Goal: Task Accomplishment & Management: Use online tool/utility

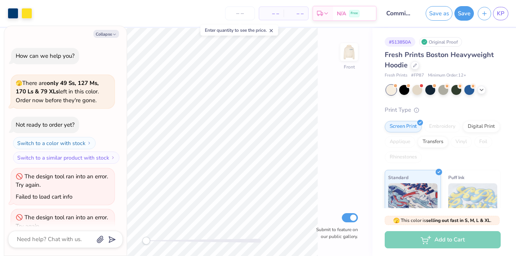
scroll to position [104, 0]
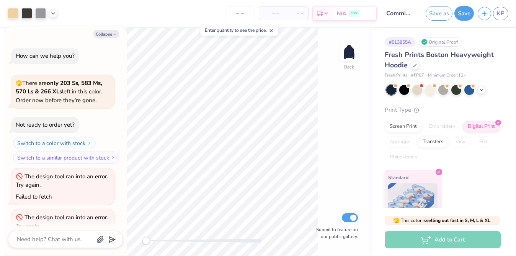
scroll to position [183, 0]
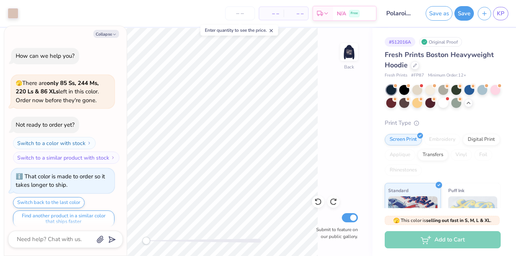
scroll to position [369, 0]
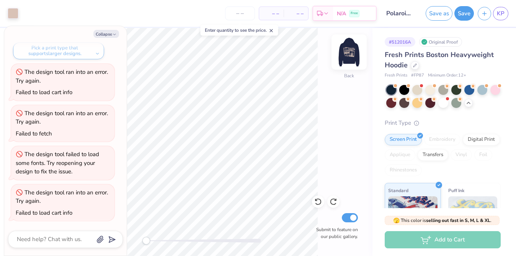
click at [351, 60] on img at bounding box center [349, 52] width 31 height 31
drag, startPoint x: 150, startPoint y: 240, endPoint x: 156, endPoint y: 238, distance: 5.9
click at [156, 239] on div at bounding box center [203, 241] width 115 height 4
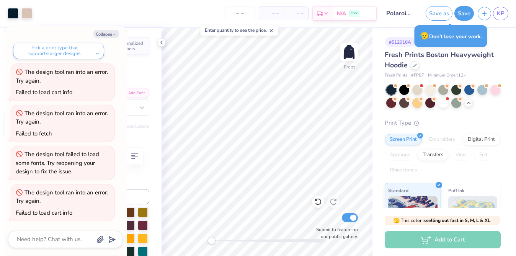
drag, startPoint x: 225, startPoint y: 237, endPoint x: 211, endPoint y: 242, distance: 14.3
click at [211, 242] on div at bounding box center [267, 241] width 115 height 8
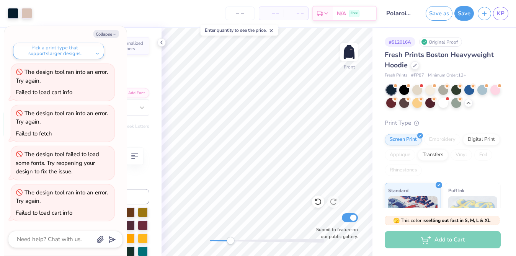
click at [230, 239] on div at bounding box center [267, 241] width 115 height 4
drag, startPoint x: 231, startPoint y: 238, endPoint x: 252, endPoint y: 238, distance: 20.3
click at [252, 238] on div "Accessibility label" at bounding box center [252, 241] width 8 height 8
click at [224, 244] on div "Front Submit to feature on our public gallery." at bounding box center [267, 142] width 211 height 228
drag, startPoint x: 254, startPoint y: 239, endPoint x: 220, endPoint y: 237, distance: 34.1
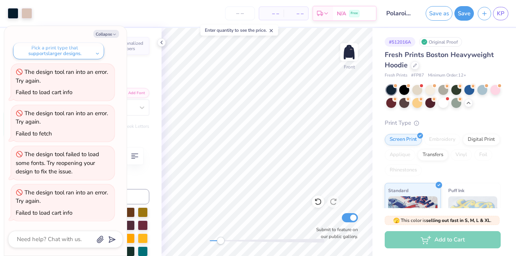
click at [220, 237] on div "Accessibility label" at bounding box center [221, 241] width 8 height 8
type textarea "x"
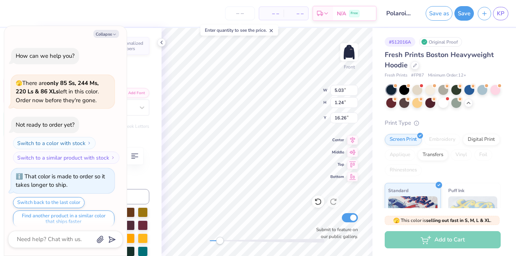
scroll to position [369, 0]
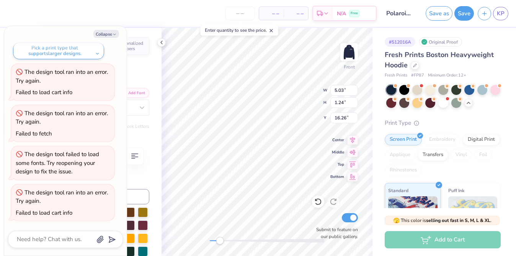
click at [82, 47] on button "Pick a print type that supports larger designs." at bounding box center [58, 50] width 91 height 17
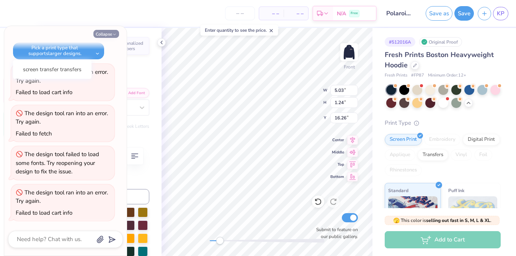
click at [101, 31] on button "Collapse" at bounding box center [106, 34] width 26 height 8
type textarea "x"
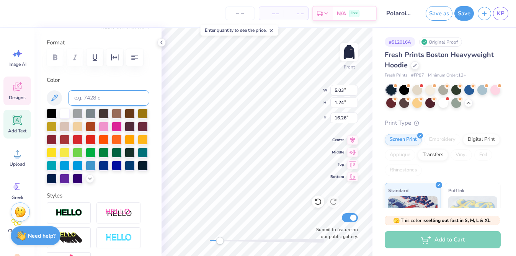
scroll to position [108, 0]
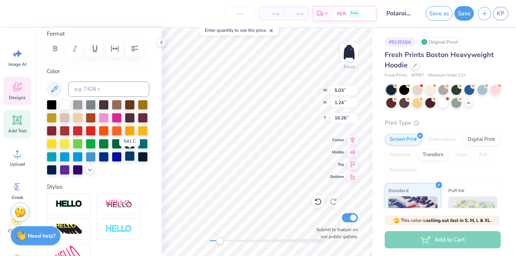
click at [133, 151] on div at bounding box center [130, 156] width 10 height 10
click at [142, 158] on div at bounding box center [143, 156] width 10 height 10
click at [50, 169] on div at bounding box center [52, 169] width 10 height 10
type input "6.28"
type input "0.98"
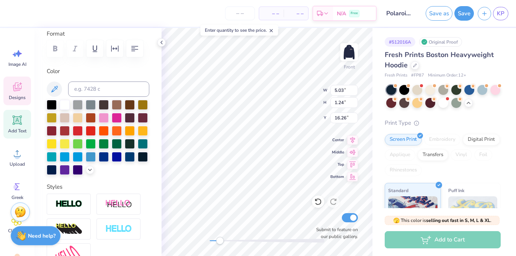
type input "12.83"
click at [54, 172] on div at bounding box center [52, 169] width 10 height 10
type input "4.20"
type input "0.91"
type input "12.36"
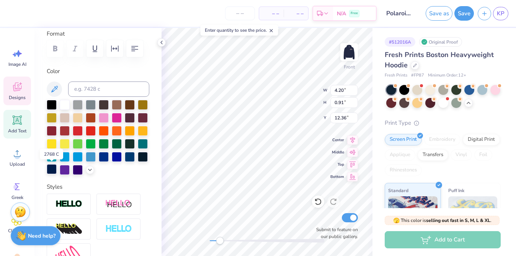
click at [55, 169] on div at bounding box center [52, 169] width 10 height 10
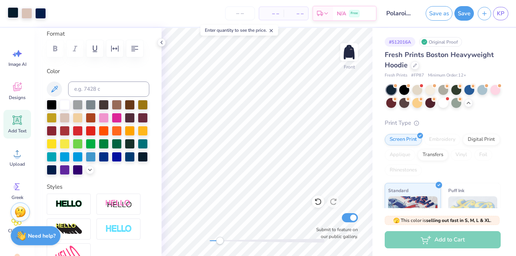
click at [11, 13] on div at bounding box center [13, 12] width 11 height 11
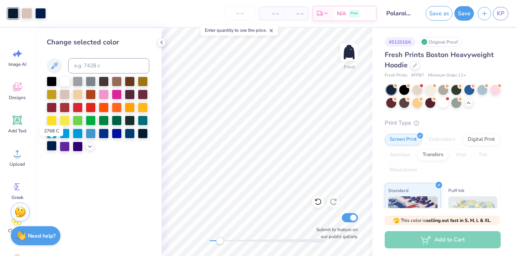
click at [49, 147] on div at bounding box center [52, 146] width 10 height 10
click at [189, 241] on div "Front Submit to feature on our public gallery." at bounding box center [267, 142] width 211 height 228
click at [340, 56] on img at bounding box center [349, 52] width 31 height 31
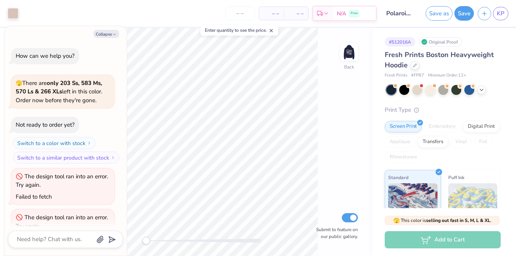
scroll to position [266, 0]
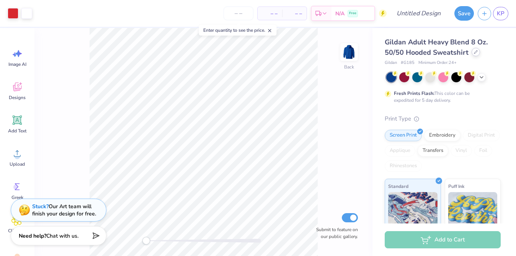
click at [474, 51] on icon at bounding box center [476, 52] width 4 height 4
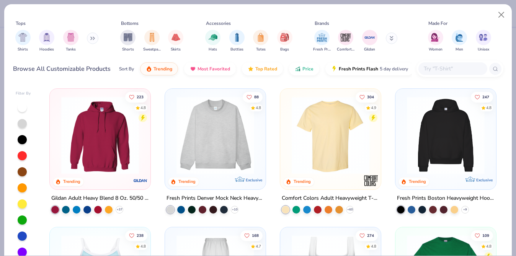
click at [471, 147] on img at bounding box center [445, 135] width 85 height 78
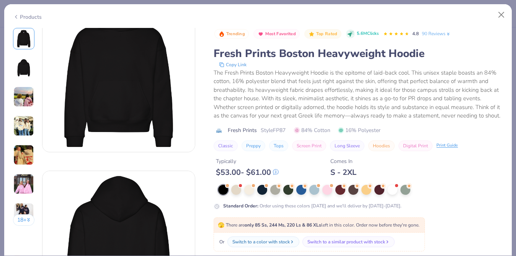
scroll to position [8, 0]
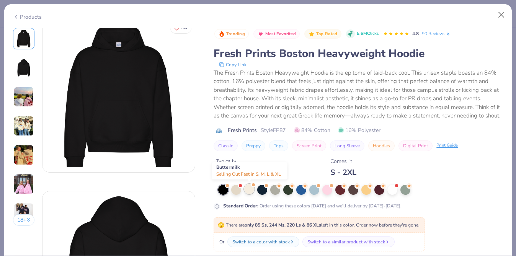
click at [252, 188] on div at bounding box center [249, 189] width 10 height 10
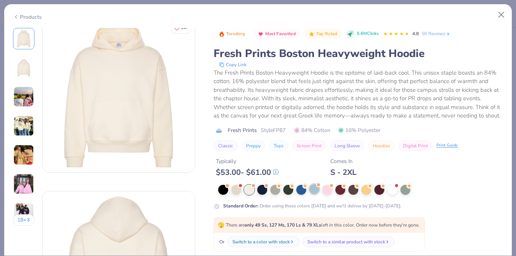
click at [312, 188] on div at bounding box center [314, 189] width 10 height 10
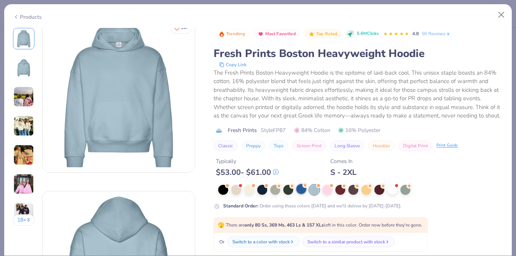
click at [297, 186] on div at bounding box center [301, 189] width 10 height 10
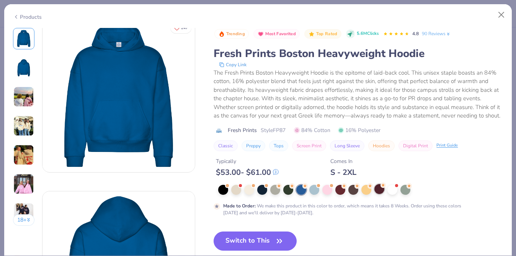
click at [381, 187] on circle at bounding box center [383, 185] width 5 height 5
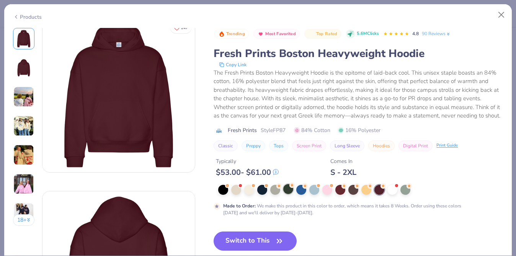
click at [284, 193] on div at bounding box center [288, 189] width 10 height 10
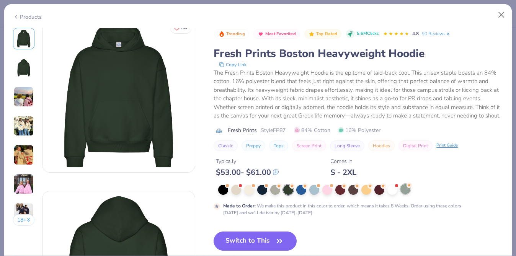
click at [410, 188] on div at bounding box center [405, 189] width 10 height 10
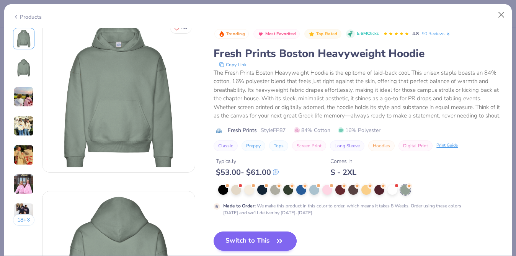
click at [271, 242] on button "Switch to This" at bounding box center [255, 241] width 83 height 19
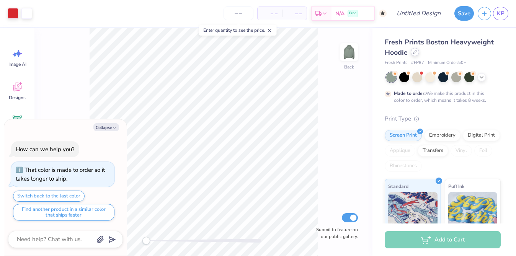
click at [415, 52] on icon at bounding box center [415, 52] width 4 height 4
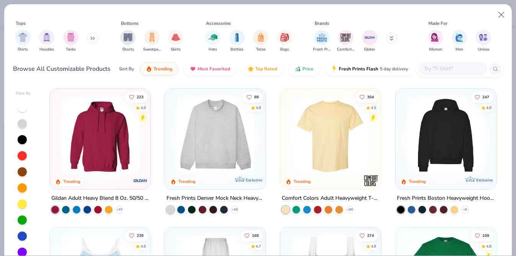
click at [94, 41] on button at bounding box center [92, 38] width 11 height 11
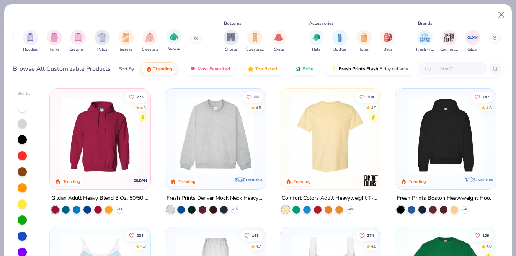
scroll to position [0, 14]
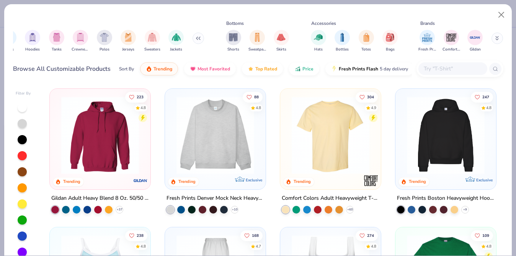
click at [89, 38] on div "Shirts Hoodies Tanks Crewnecks Polos Jerseys Sweaters Jackets" at bounding box center [103, 41] width 208 height 28
click at [79, 38] on img "filter for Crewnecks" at bounding box center [80, 36] width 8 height 9
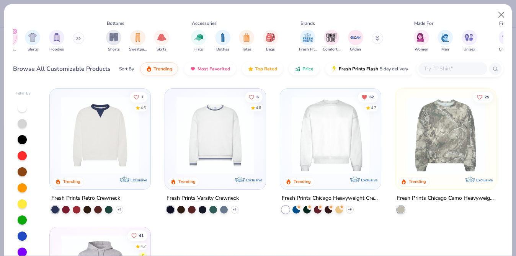
click at [115, 212] on div "+ 5" at bounding box center [87, 210] width 72 height 8
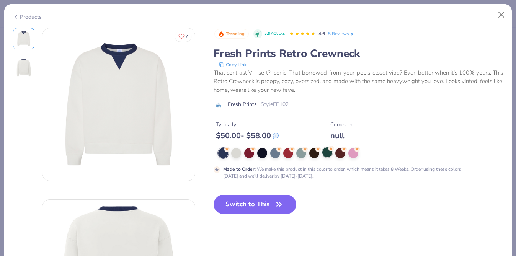
click at [327, 154] on div at bounding box center [327, 152] width 10 height 10
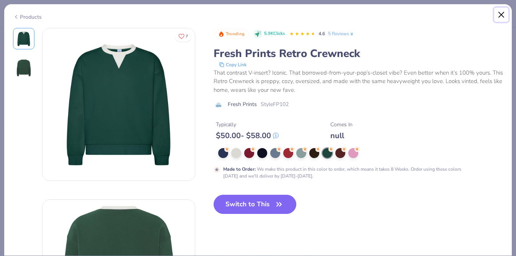
click at [502, 16] on button "Close" at bounding box center [501, 15] width 15 height 15
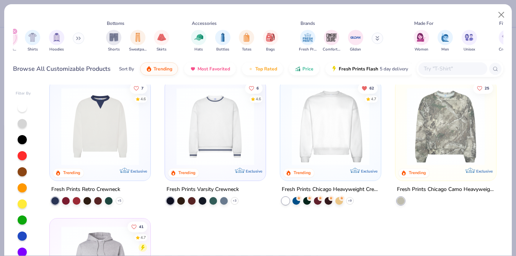
scroll to position [11, 0]
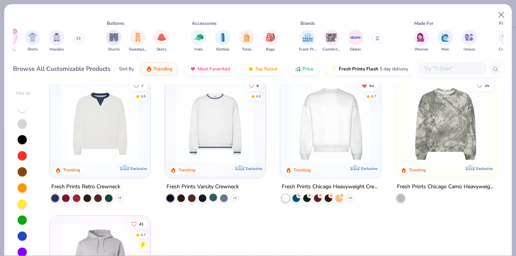
click at [214, 199] on div at bounding box center [213, 198] width 8 height 8
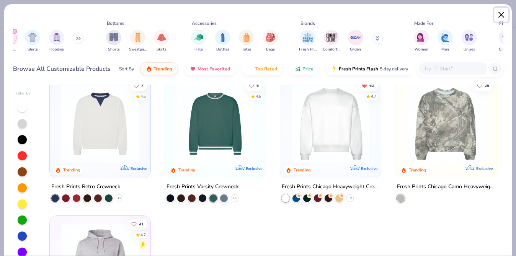
click at [503, 16] on button "Close" at bounding box center [501, 15] width 15 height 15
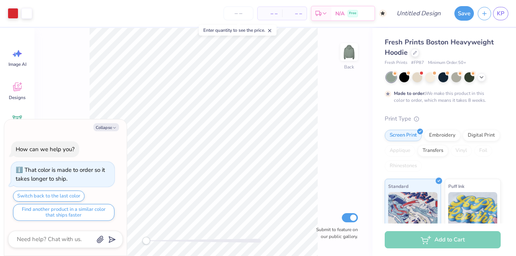
click at [410, 54] on div "Fresh Prints Boston Heavyweight Hoodie" at bounding box center [443, 47] width 116 height 21
click at [469, 76] on div at bounding box center [469, 77] width 10 height 10
click at [352, 64] on img at bounding box center [349, 52] width 31 height 31
click at [353, 50] on img at bounding box center [349, 52] width 31 height 31
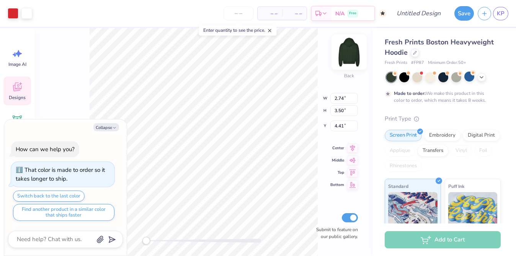
click at [351, 54] on img at bounding box center [349, 52] width 31 height 31
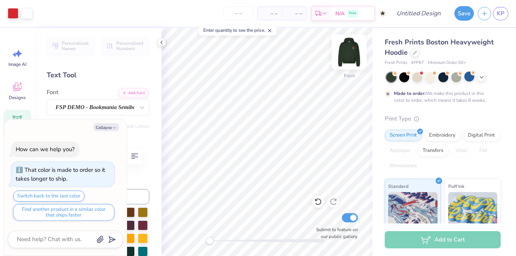
click at [341, 56] on img at bounding box center [349, 52] width 31 height 31
click at [236, 240] on div at bounding box center [267, 241] width 115 height 4
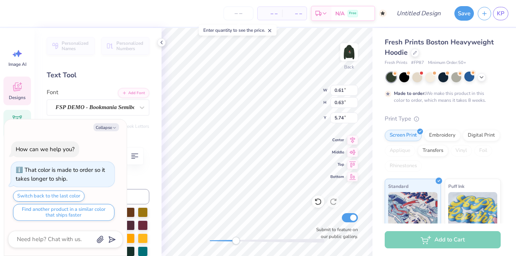
type textarea "x"
type textarea "n"
type textarea "x"
type textarea "no"
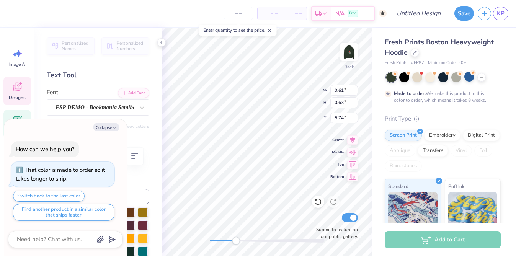
type textarea "x"
type textarea "n"
type textarea "x"
type input "0.69"
type input "5.48"
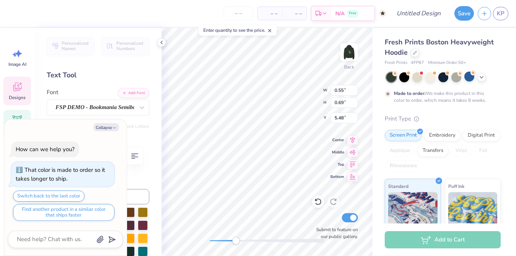
type textarea "x"
type textarea "o"
click at [294, 96] on div "Back W 0.55 0.55 " H 0.69 0.69 " Y 5.48 5.48 " Center Middle Top Bottom Submit …" at bounding box center [267, 142] width 211 height 228
type textarea "x"
type input "0.55"
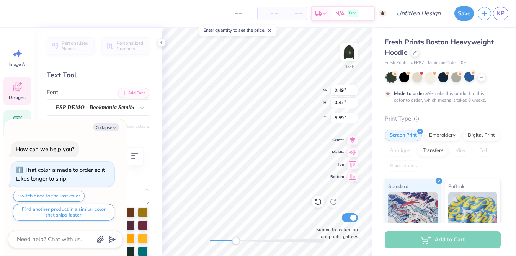
type input "0.45"
type input "5.78"
type textarea "x"
type textarea "N"
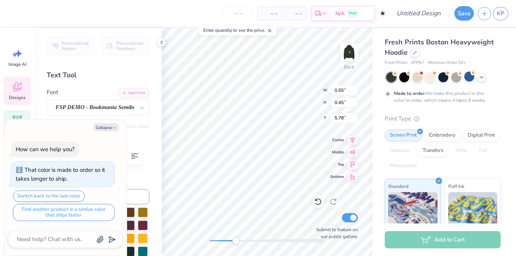
type textarea "x"
type input "0.49"
type input "0.47"
type input "5.76"
type textarea "x"
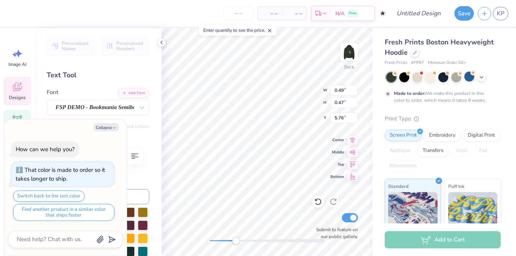
type textarea "O"
type textarea "x"
type input "0.36"
type input "0.72"
type input "5.52"
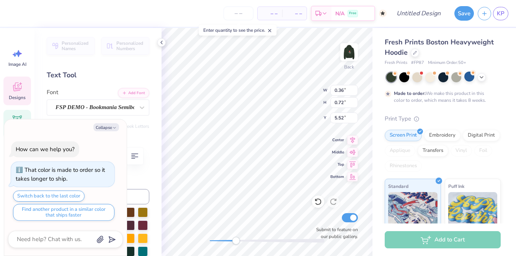
type textarea "x"
type textarea "V"
type textarea "x"
type input "0.84"
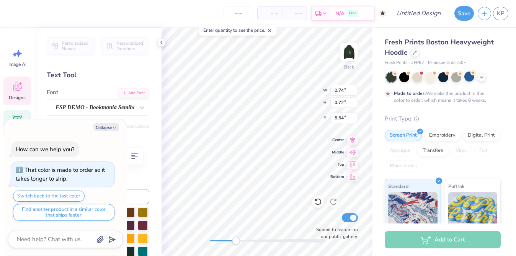
type input "0.67"
type input "5.67"
type textarea "x"
type input "0.69"
type input "0.70"
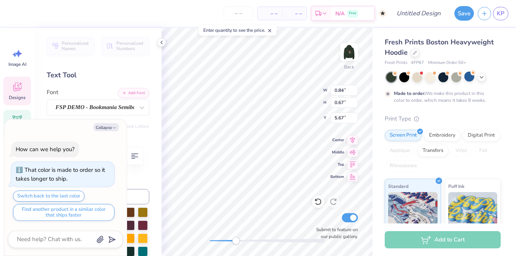
type input "5.64"
type textarea "x"
type input "0.74"
type input "0.72"
type input "5.62"
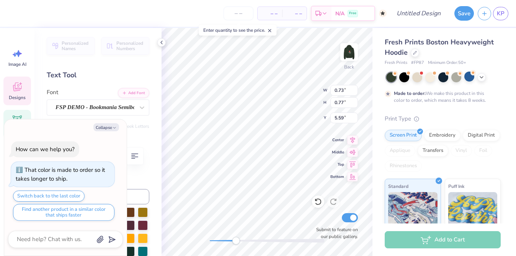
type textarea "x"
type input "0.69"
type input "0.70"
type input "5.80"
type textarea "x"
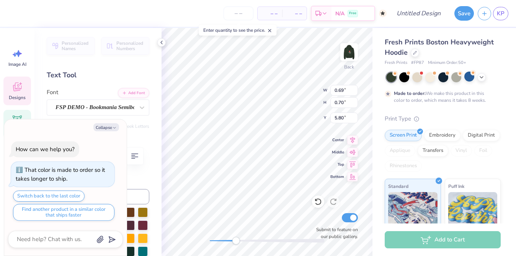
type textarea "A"
type textarea "x"
type textarea "d"
type textarea "x"
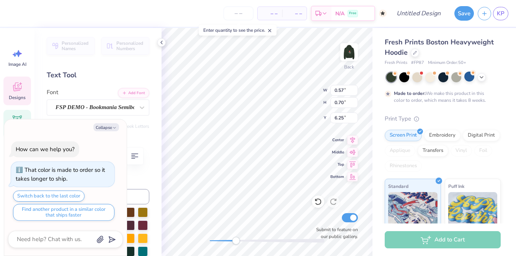
type input "0.46"
type input "6.42"
type textarea "x"
type input "0.61"
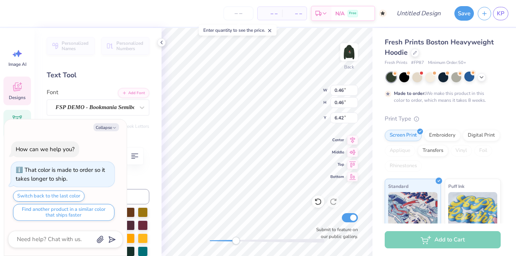
type input "0.63"
type input "6.50"
type textarea "x"
type textarea "n"
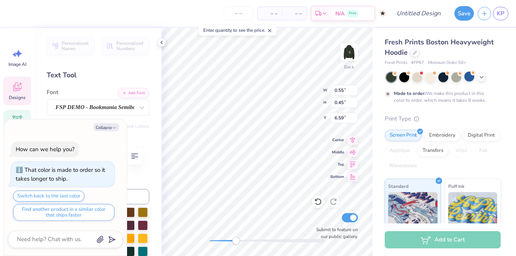
type textarea "x"
type input "0.61"
type input "0.63"
type input "6.39"
type textarea "x"
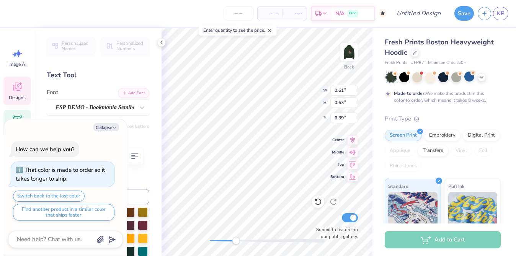
type textarea "v"
type textarea "x"
type textarea "c"
click at [306, 92] on div "Back W 0.61 0.61 " H 0.63 0.63 " Y 6.39 6.39 " Center Middle Top Bottom Submit …" at bounding box center [267, 142] width 211 height 228
type textarea "x"
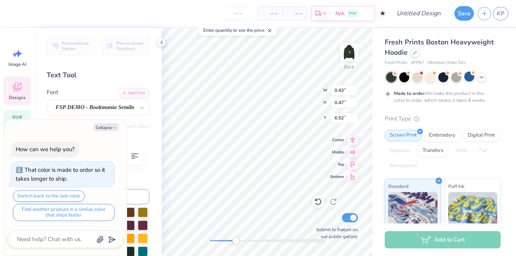
type input "0.46"
type input "6.48"
type textarea "x"
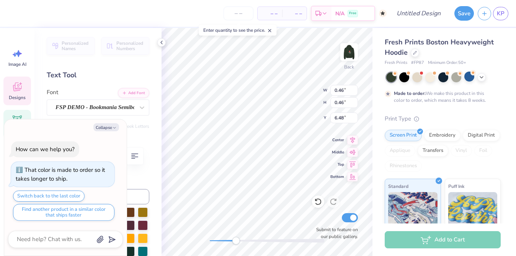
type textarea "e"
type textarea "x"
type input "6.55"
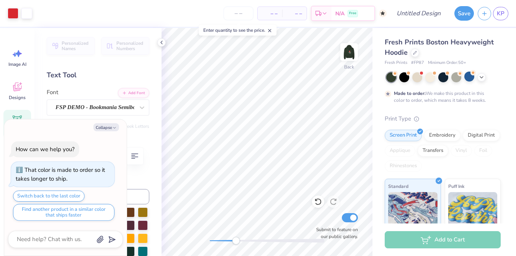
click at [223, 242] on div at bounding box center [267, 241] width 115 height 4
click at [200, 242] on div "Back Submit to feature on our public gallery." at bounding box center [267, 142] width 211 height 228
click at [353, 62] on div at bounding box center [349, 51] width 35 height 35
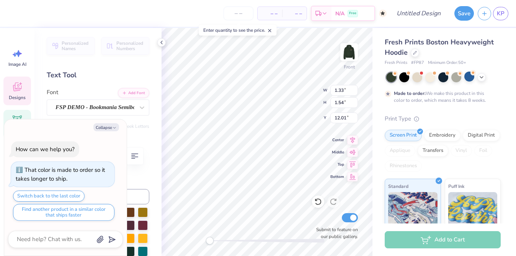
type textarea "x"
type input "3.62"
type input "3.55"
type input "8.54"
type textarea "x"
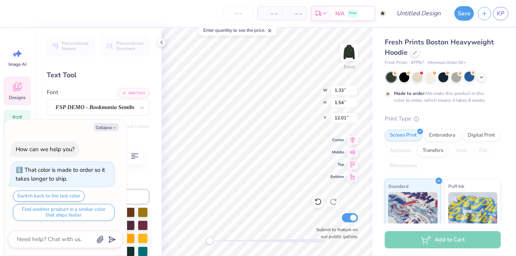
type textarea "H"
type textarea "x"
type textarea "Ha"
type textarea "x"
type textarea "H"
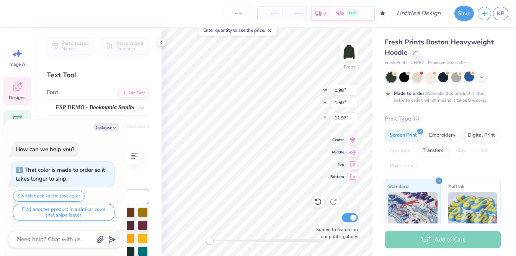
type textarea "x"
type input "1.03"
type input "1.04"
type input "12.38"
type textarea "x"
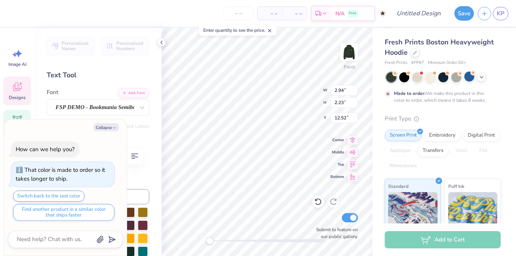
type textarea "Ha"
type textarea "x"
type textarea "H"
type textarea "x"
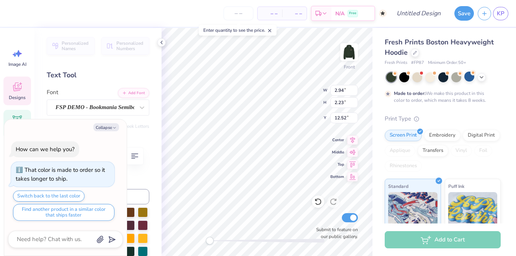
type textarea "a"
type textarea "x"
type textarea "p"
type textarea "x"
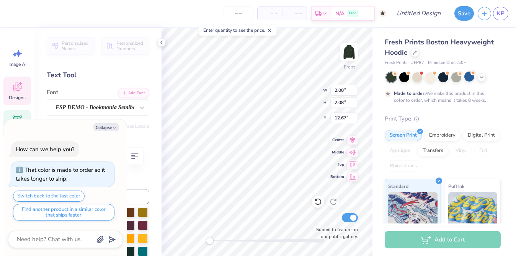
type textarea "x"
type textarea "y"
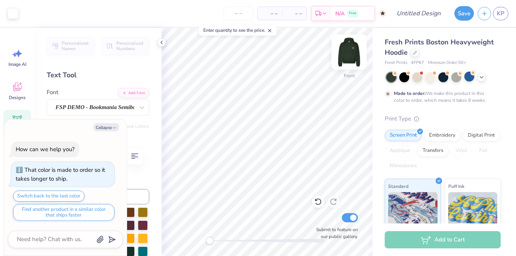
click at [353, 58] on img at bounding box center [349, 52] width 31 height 31
click at [429, 75] on div at bounding box center [430, 77] width 10 height 10
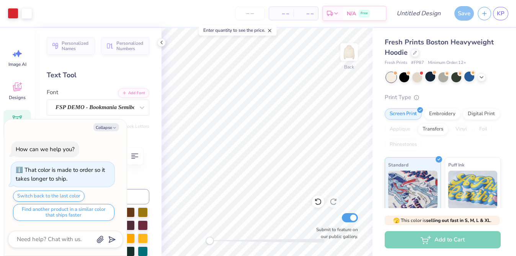
scroll to position [144, 0]
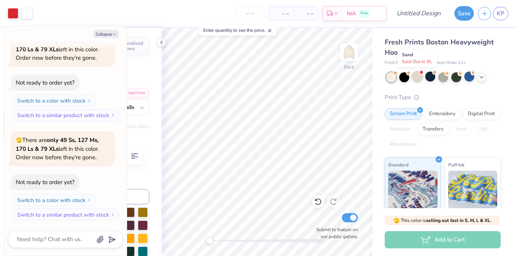
click at [414, 77] on div at bounding box center [417, 77] width 10 height 10
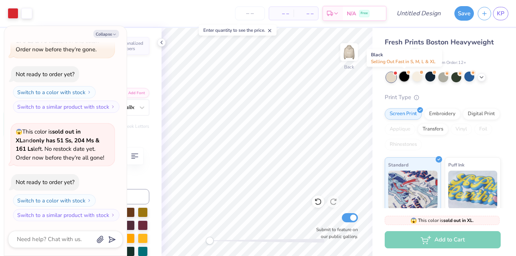
click at [404, 77] on div at bounding box center [404, 77] width 10 height 10
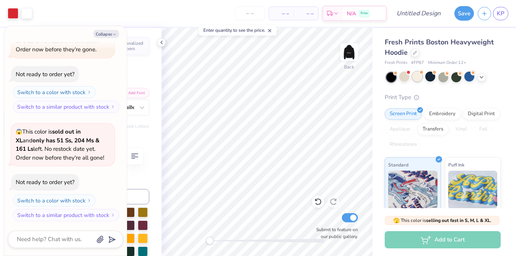
scroll to position [351, 0]
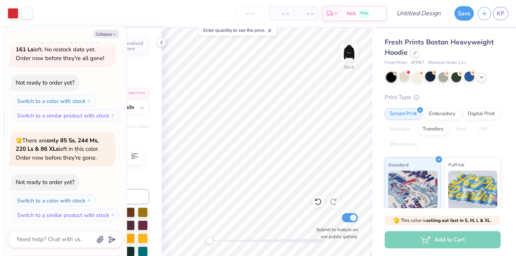
click at [433, 80] on div at bounding box center [430, 77] width 10 height 10
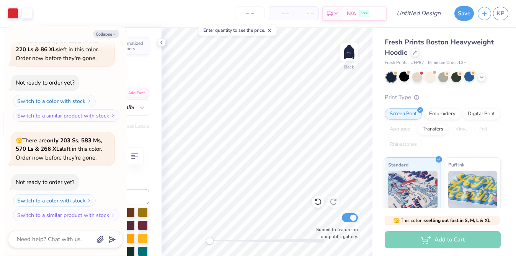
click at [451, 82] on div "Fresh Prints Boston Heavyweight Hoodie Fresh Prints # FP87 Minimum Order: 12 + …" at bounding box center [443, 183] width 116 height 293
click at [448, 78] on div at bounding box center [443, 77] width 10 height 10
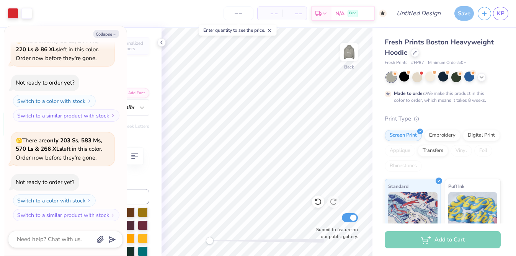
scroll to position [515, 0]
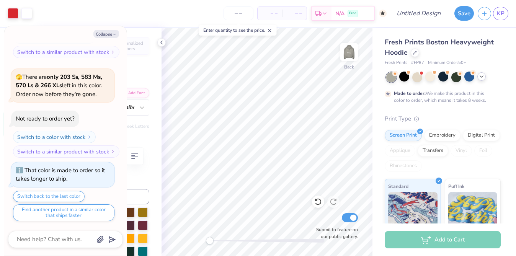
click at [484, 77] on icon at bounding box center [482, 77] width 6 height 6
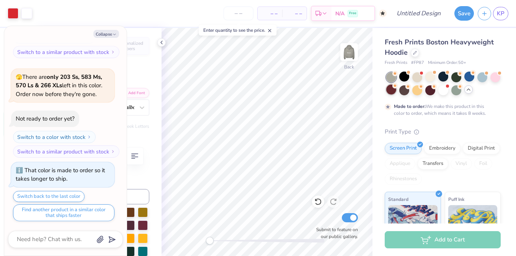
click at [393, 88] on icon at bounding box center [394, 85] width 5 height 5
click at [429, 90] on div at bounding box center [430, 90] width 10 height 10
click at [430, 90] on div at bounding box center [430, 90] width 10 height 10
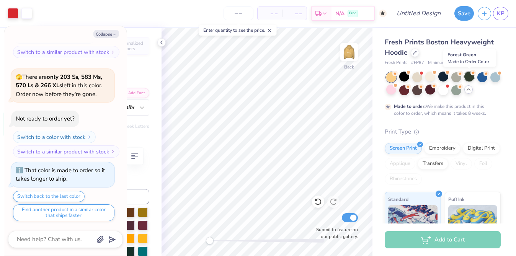
click at [466, 79] on div at bounding box center [469, 77] width 10 height 10
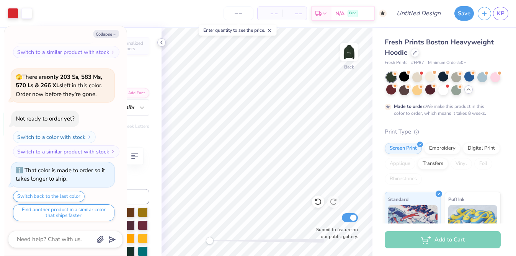
click at [163, 41] on icon at bounding box center [161, 42] width 6 height 6
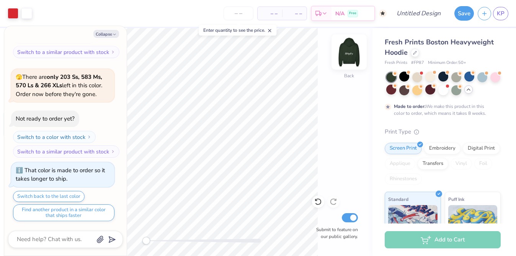
click at [349, 49] on img at bounding box center [349, 52] width 31 height 31
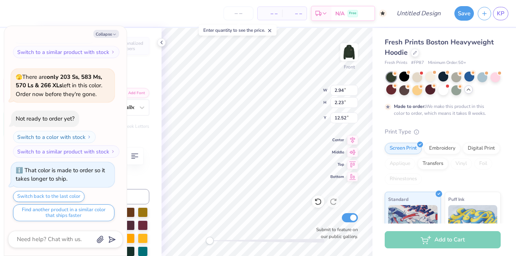
type textarea "x"
type textarea "C"
type textarea "x"
type input "16.60"
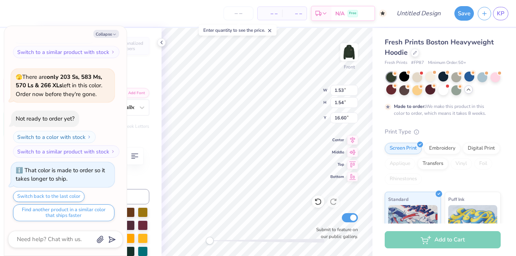
type textarea "x"
type textarea "m"
type textarea "x"
type input "1.53"
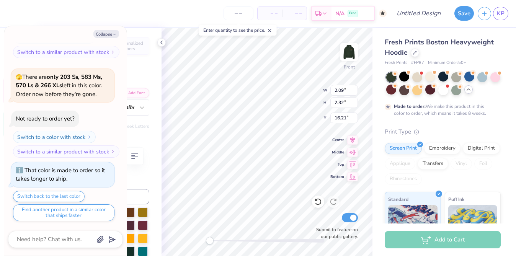
type input "1.54"
type input "16.60"
type textarea "x"
type input "2.79"
type input "1.50"
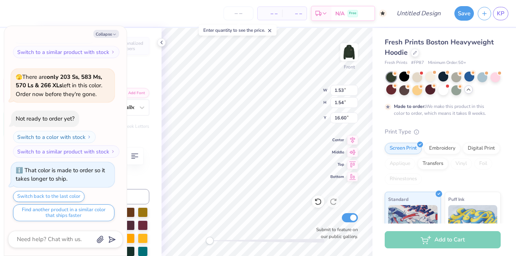
type input "16.62"
type textarea "x"
type input "1.53"
type input "1.54"
type input "16.58"
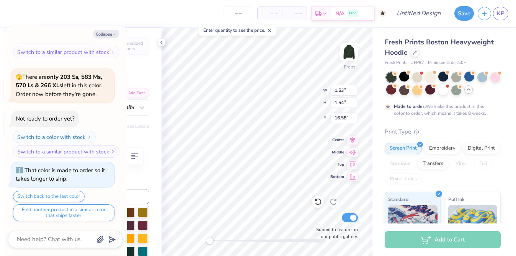
type textarea "x"
type input "2.79"
type input "1.50"
type input "16.62"
type textarea "x"
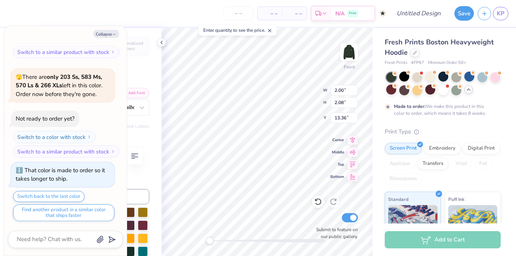
type textarea "x"
type textarea "e"
type textarea "x"
type input "1.53"
type input "1.54"
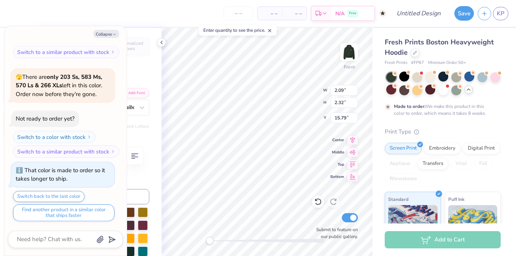
type input "16.58"
type textarea "x"
type input "2.79"
type input "1.50"
type input "16.62"
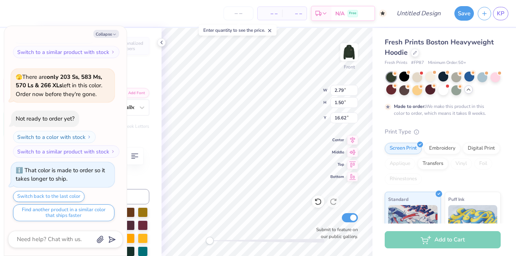
type textarea "x"
type input "2.00"
type input "2.08"
type input "16.33"
type textarea "x"
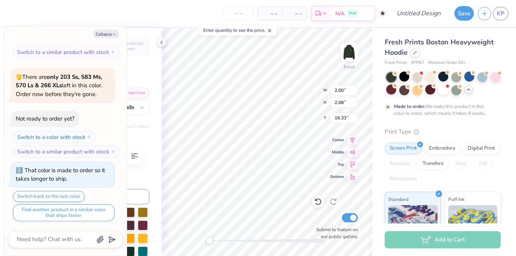
type input "1.48"
type input "1.55"
type textarea "x"
type textarea "r"
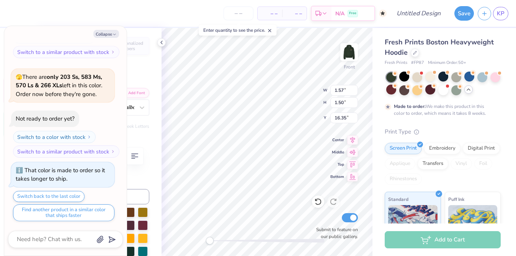
type textarea "x"
type textarea "s"
click at [90, 23] on div "– – Per Item – – Total Est. Delivery N/A Free" at bounding box center [204, 13] width 364 height 27
click at [100, 31] on button "Collapse" at bounding box center [106, 34] width 26 height 8
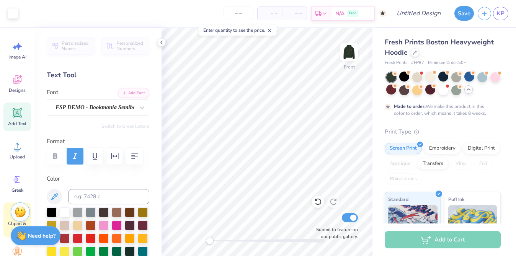
scroll to position [0, 0]
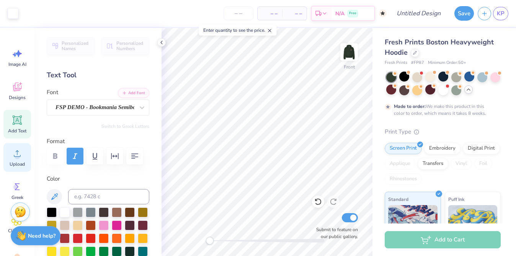
click at [8, 155] on div "Upload" at bounding box center [17, 157] width 28 height 29
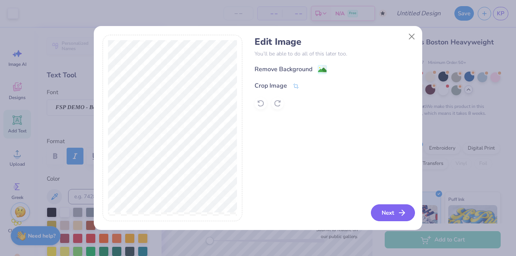
click at [395, 215] on button "Next" at bounding box center [393, 212] width 44 height 17
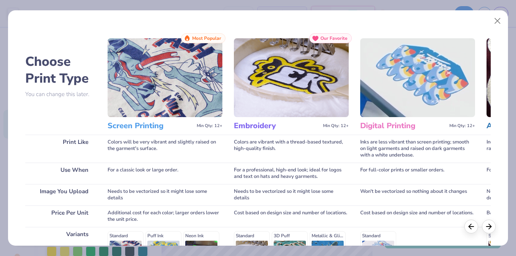
scroll to position [126, 0]
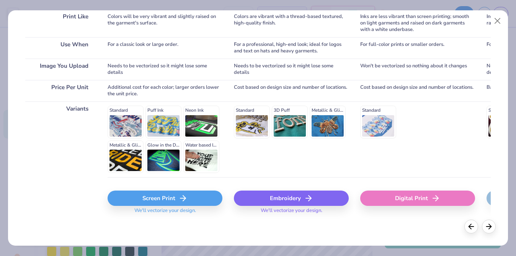
click at [160, 195] on div "Screen Print" at bounding box center [165, 198] width 115 height 15
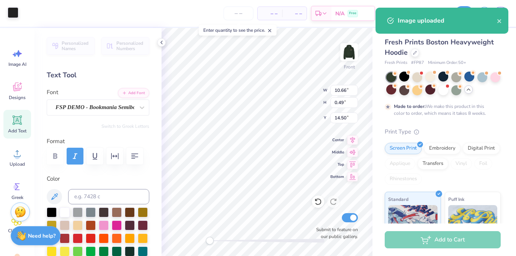
click at [8, 13] on div at bounding box center [13, 12] width 11 height 11
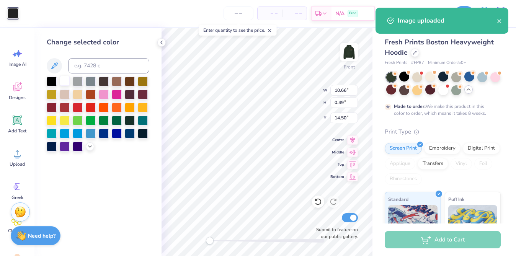
click at [67, 83] on div at bounding box center [65, 81] width 10 height 10
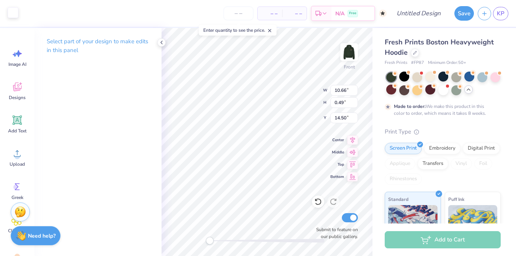
click at [9, 8] on div at bounding box center [13, 12] width 11 height 11
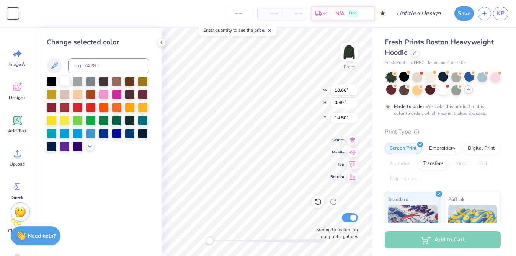
click at [67, 83] on div at bounding box center [65, 81] width 10 height 10
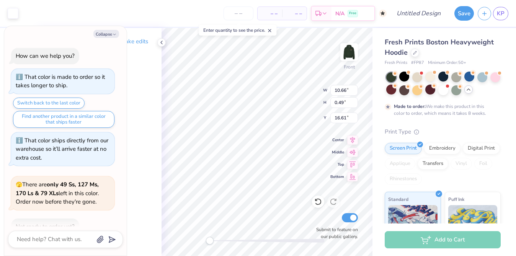
type textarea "x"
type input "16.61"
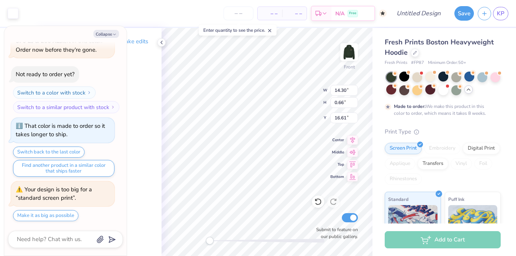
click at [138, 29] on div "Select part of your design to make edits in this panel" at bounding box center [97, 49] width 127 height 42
click at [109, 37] on button "Collapse" at bounding box center [106, 34] width 26 height 8
type textarea "x"
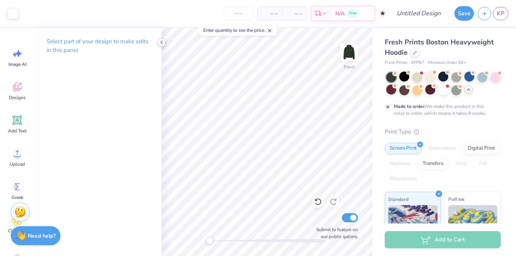
click at [163, 39] on icon at bounding box center [161, 42] width 6 height 6
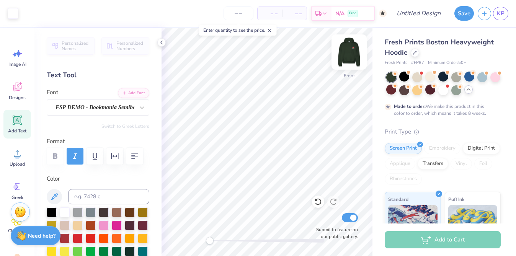
click at [348, 50] on img at bounding box center [349, 52] width 31 height 31
click at [353, 50] on img at bounding box center [349, 52] width 31 height 31
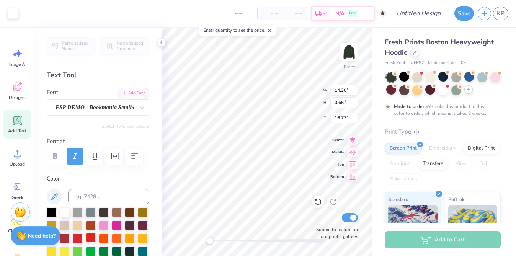
click at [88, 237] on div at bounding box center [91, 238] width 10 height 10
click at [315, 205] on icon at bounding box center [318, 202] width 8 height 8
click at [347, 50] on img at bounding box center [349, 52] width 31 height 31
type input "13.98"
type input "0.65"
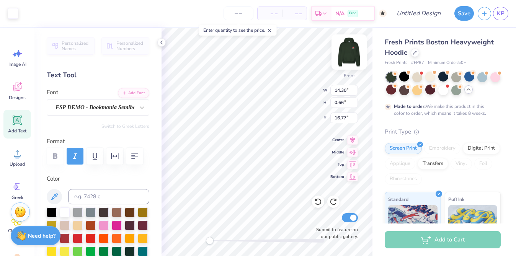
type input "12.32"
click at [345, 54] on img at bounding box center [349, 52] width 31 height 31
click at [77, 235] on div at bounding box center [78, 238] width 10 height 10
click at [322, 205] on div at bounding box center [318, 202] width 12 height 12
click at [14, 16] on div at bounding box center [13, 12] width 11 height 11
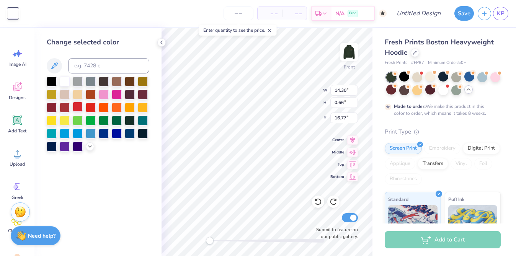
click at [78, 107] on div at bounding box center [78, 107] width 10 height 10
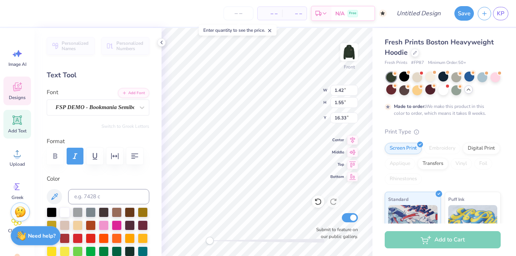
type input "14.30"
type input "0.66"
type input "16.77"
click at [16, 13] on div at bounding box center [13, 12] width 11 height 11
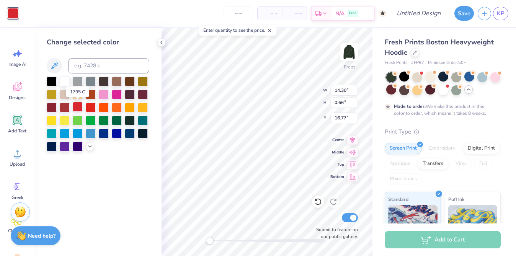
click at [80, 105] on div at bounding box center [78, 107] width 10 height 10
click at [79, 106] on div at bounding box center [78, 107] width 10 height 10
click at [155, 211] on div "Change selected color" at bounding box center [97, 142] width 127 height 228
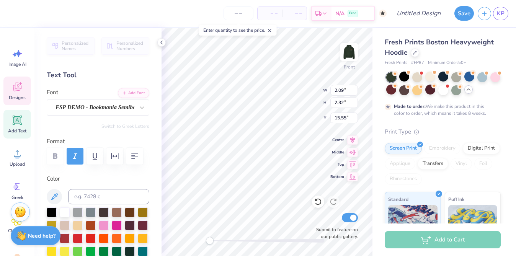
type textarea "D"
type input "2.79"
type input "1.50"
type input "16.37"
type input "2.56"
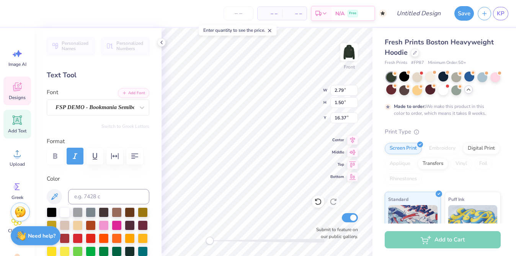
type input "2.23"
type input "19.15"
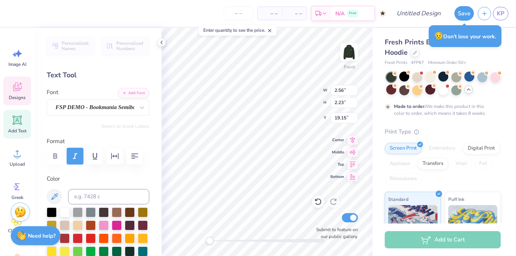
type input "1.53"
type input "1.54"
type input "19.49"
type input "2.79"
type input "1.50"
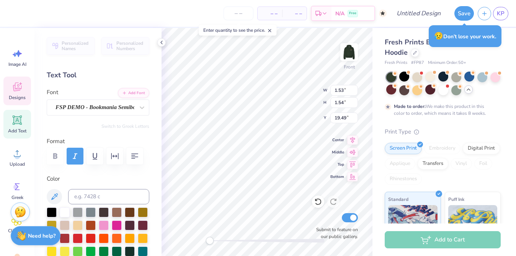
type input "19.53"
type textarea "n"
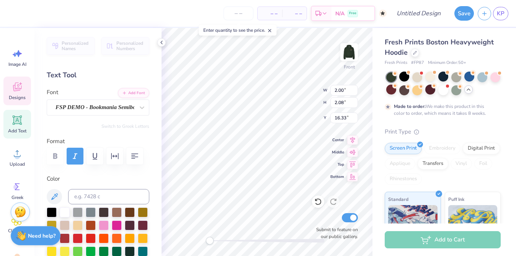
type textarea "c"
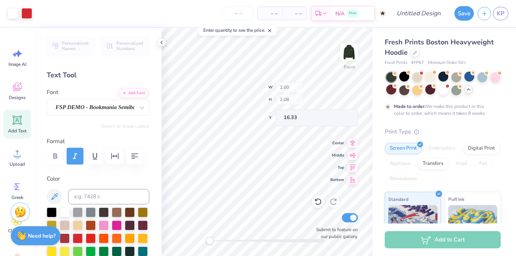
click at [290, 237] on div at bounding box center [267, 241] width 115 height 8
click at [199, 242] on div "Front Submit to feature on our public gallery." at bounding box center [267, 142] width 211 height 228
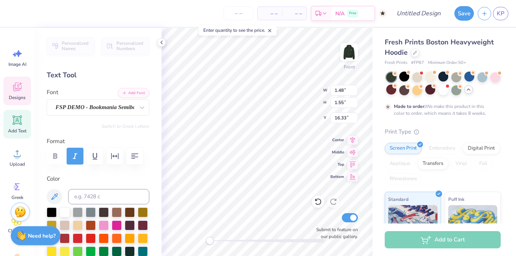
type input "1.57"
type input "1.50"
type input "16.35"
type input "1.48"
type input "1.55"
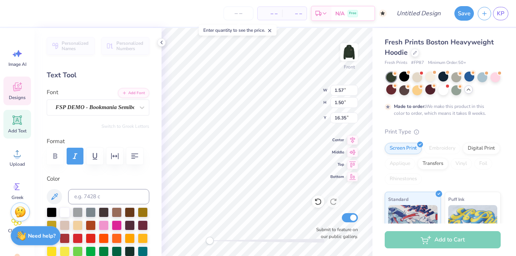
type input "19.22"
drag, startPoint x: 212, startPoint y: 240, endPoint x: 207, endPoint y: 238, distance: 5.7
click at [333, 158] on div "Front W 1.57 1.57 " H 1.50 1.50 " Y 16.35 16.35 " Center Middle Top Bottom Subm…" at bounding box center [267, 142] width 211 height 228
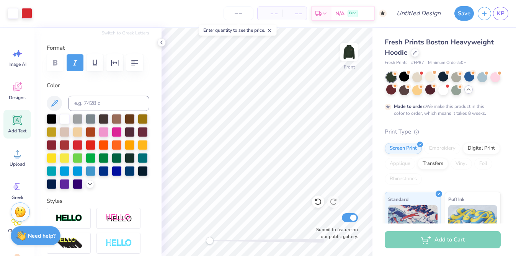
scroll to position [219, 0]
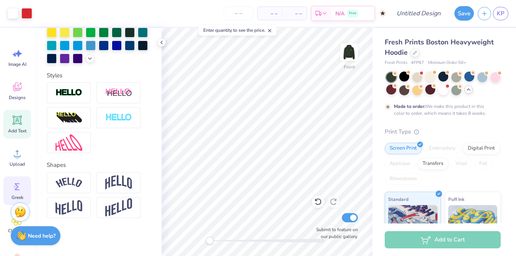
click at [14, 195] on span "Greek" at bounding box center [17, 197] width 12 height 6
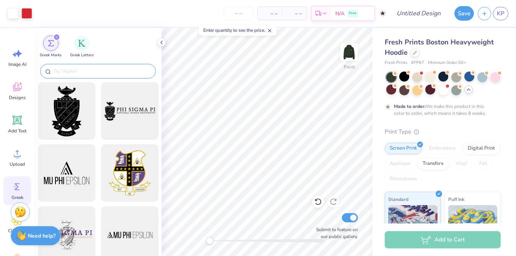
click at [82, 78] on div at bounding box center [98, 71] width 116 height 15
click at [85, 67] on input "text" at bounding box center [102, 71] width 98 height 8
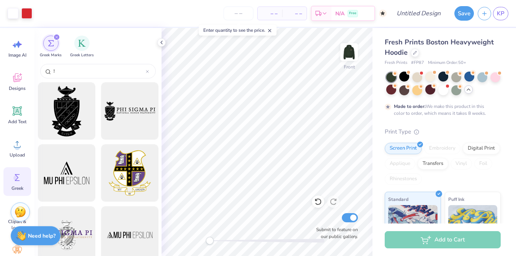
scroll to position [37, 0]
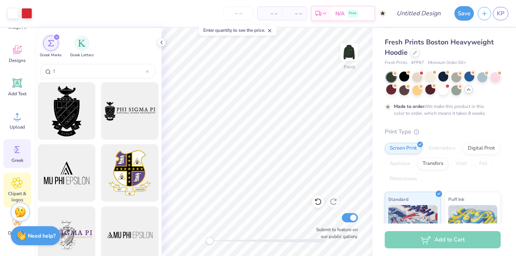
click at [20, 198] on span "Clipart & logos" at bounding box center [17, 197] width 25 height 12
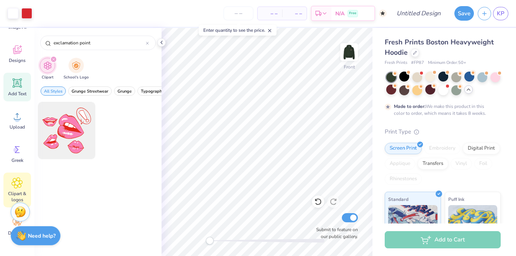
click at [20, 86] on icon at bounding box center [17, 82] width 9 height 9
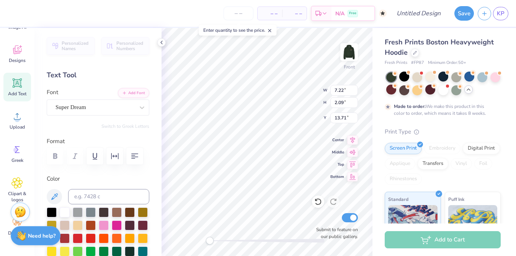
scroll to position [0, 0]
click at [106, 98] on div "Font Super Dream" at bounding box center [98, 102] width 103 height 28
click at [106, 103] on div at bounding box center [95, 107] width 79 height 10
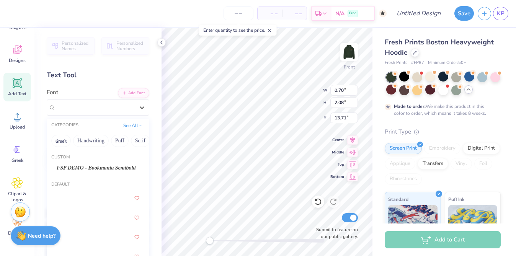
scroll to position [5, 0]
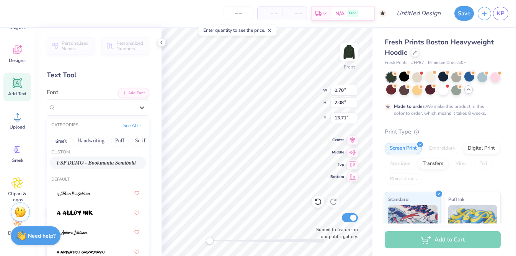
click at [112, 162] on span "FSP DEMO - Bookmania Semibold" at bounding box center [96, 163] width 79 height 8
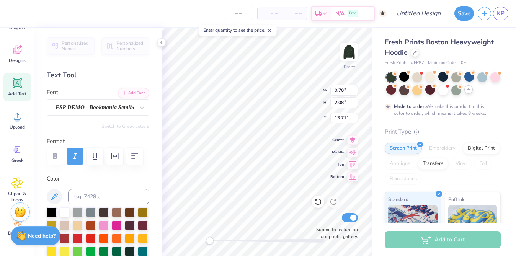
click at [120, 99] on div "Font FSP DEMO - Bookmania Semibold" at bounding box center [98, 102] width 103 height 28
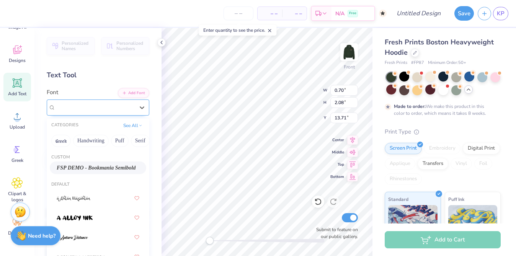
click at [120, 110] on div "FSP DEMO - Bookmania Semibold" at bounding box center [95, 107] width 80 height 12
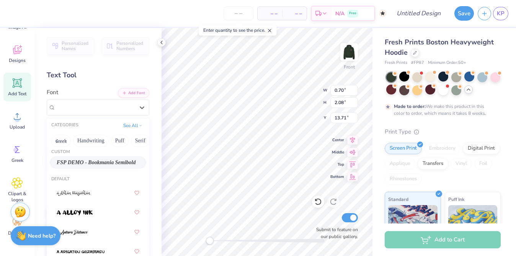
scroll to position [6, 0]
click at [96, 145] on button "Handwriting" at bounding box center [91, 141] width 36 height 12
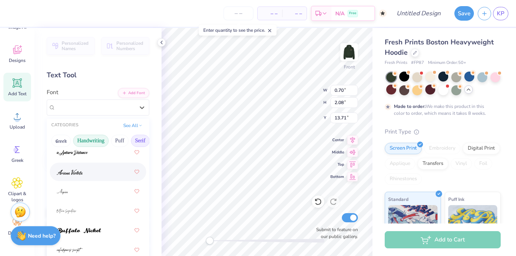
scroll to position [19, 0]
click at [132, 137] on button "Serif" at bounding box center [140, 141] width 19 height 12
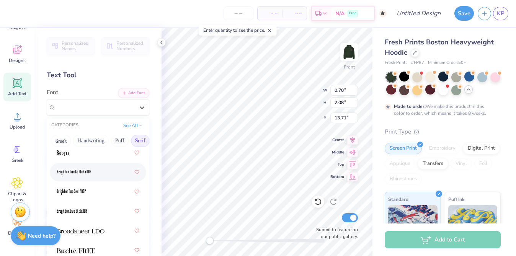
scroll to position [39, 0]
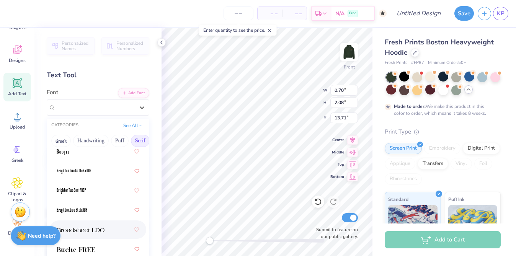
click at [110, 227] on div at bounding box center [98, 230] width 83 height 14
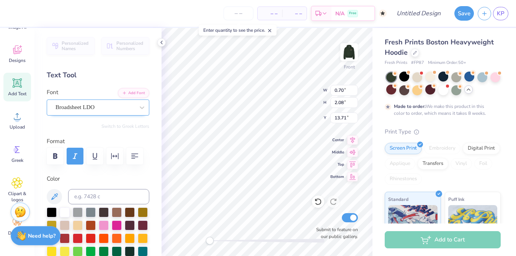
click at [110, 114] on div "Broadsheet LDO" at bounding box center [98, 108] width 103 height 16
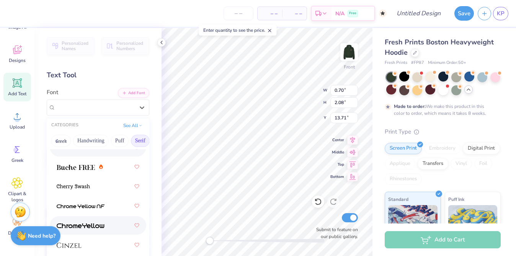
scroll to position [93, 0]
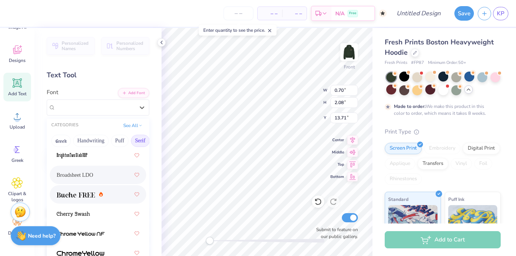
click at [91, 201] on div at bounding box center [98, 195] width 83 height 14
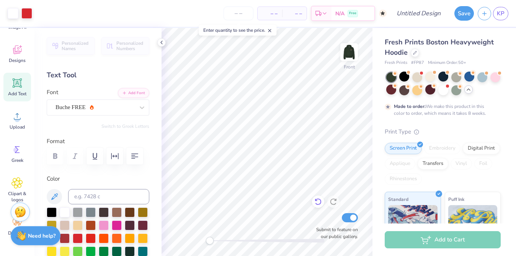
click at [319, 203] on icon at bounding box center [318, 202] width 8 height 8
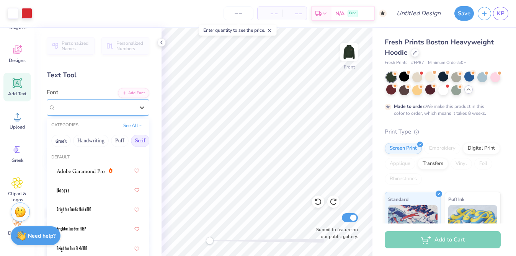
click at [133, 113] on div "Buche FREE" at bounding box center [98, 108] width 103 height 16
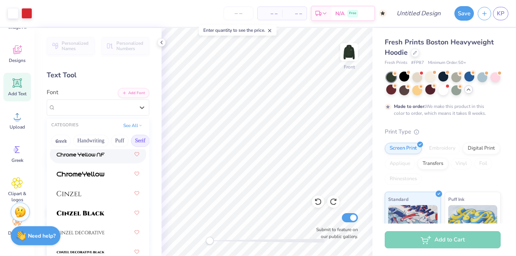
scroll to position [173, 0]
click at [101, 213] on img at bounding box center [81, 212] width 48 height 5
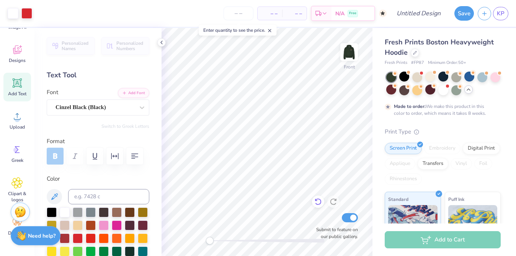
click at [319, 198] on icon at bounding box center [318, 202] width 8 height 8
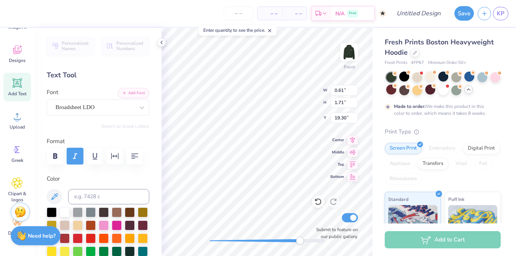
click at [300, 237] on div at bounding box center [267, 241] width 115 height 8
click at [172, 244] on div "Front W 0.61 0.61 " H 1.71 1.71 " Y 19.30 19.30 " Center Middle Top Bottom Subm…" at bounding box center [267, 142] width 211 height 228
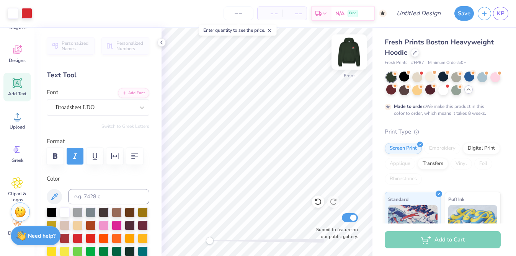
click at [351, 56] on img at bounding box center [349, 52] width 31 height 31
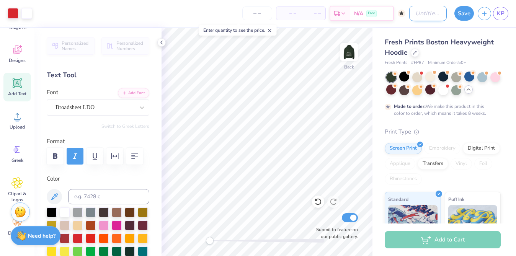
click at [409, 17] on input "Design Title" at bounding box center [428, 13] width 38 height 15
click at [466, 13] on button "Save" at bounding box center [464, 12] width 20 height 15
click at [351, 51] on img at bounding box center [349, 52] width 31 height 31
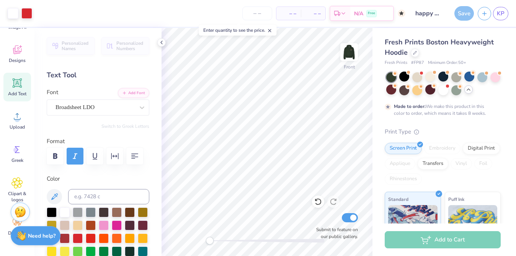
click at [347, 58] on img at bounding box center [348, 51] width 15 height 15
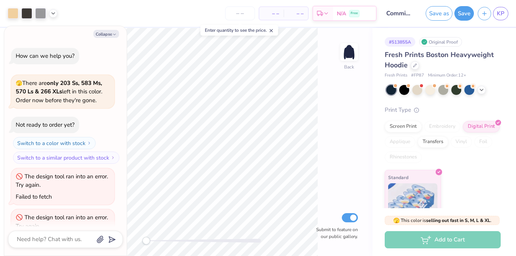
scroll to position [183, 0]
